Goal: Find specific page/section: Find specific page/section

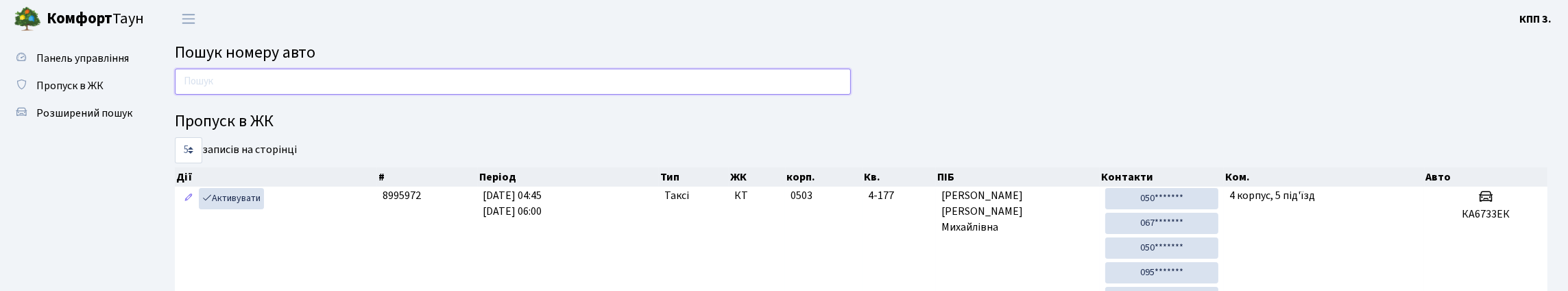
click at [224, 95] on input "text" at bounding box center [513, 82] width 676 height 26
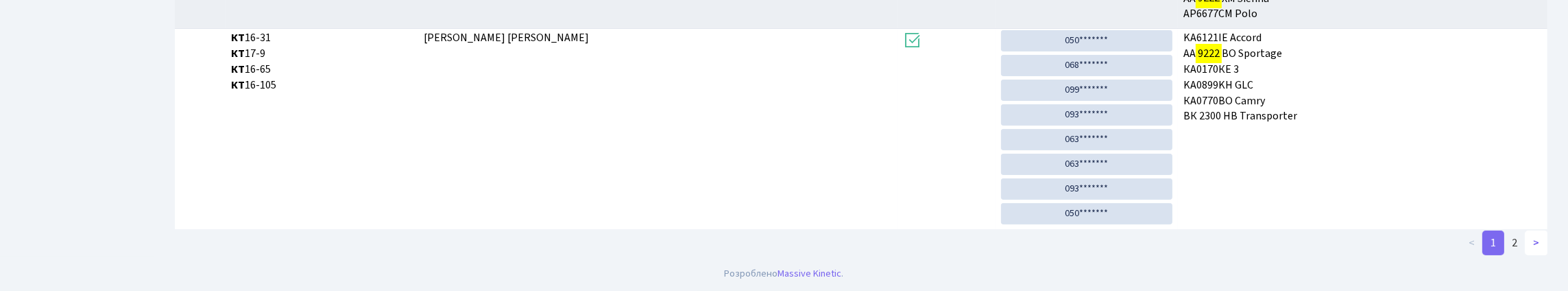
scroll to position [756, 0]
click at [1508, 240] on link "2" at bounding box center [1514, 243] width 22 height 25
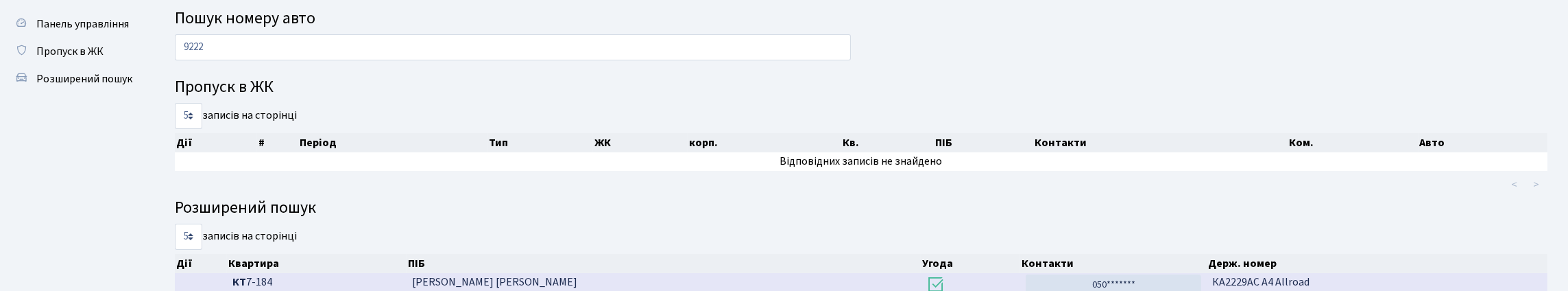
scroll to position [0, 0]
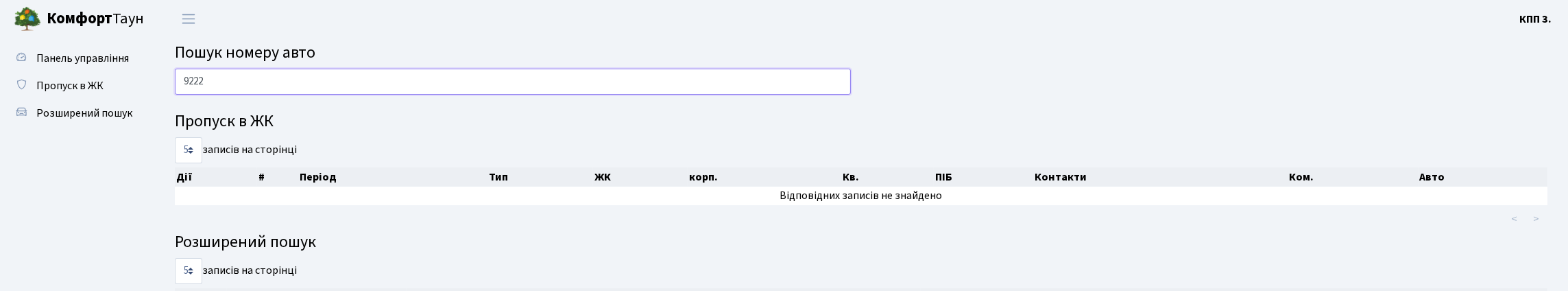
click at [322, 95] on input "9222" at bounding box center [513, 82] width 676 height 26
type input "9"
